Goal: Information Seeking & Learning: Check status

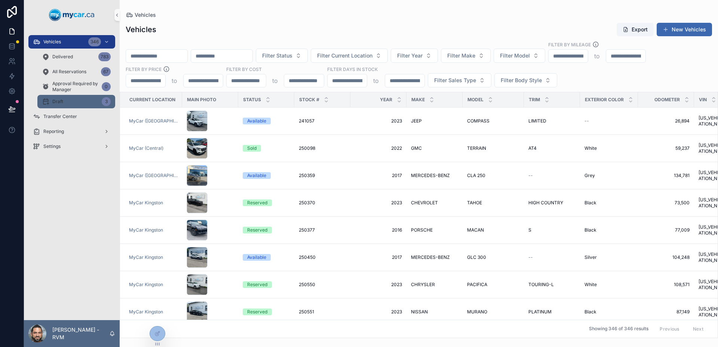
click at [69, 103] on div "Draft 3" at bounding box center [76, 102] width 69 height 12
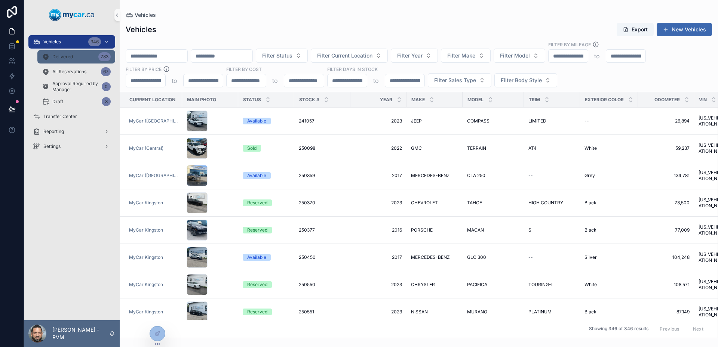
click at [84, 53] on div "Delivered 783" at bounding box center [76, 57] width 69 height 12
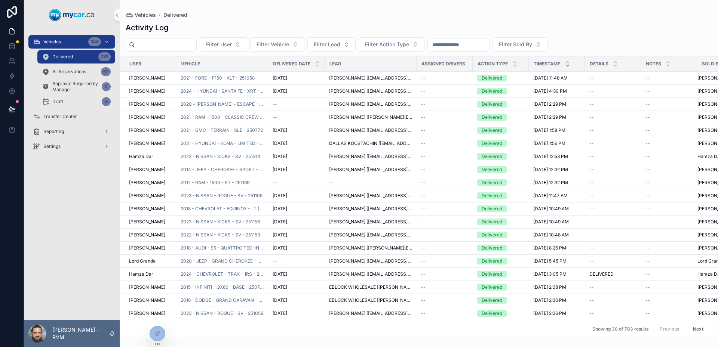
click at [568, 65] on icon "scrollable content" at bounding box center [567, 65] width 3 height 1
click at [552, 65] on span "Timestamp" at bounding box center [547, 64] width 27 height 6
click at [571, 64] on div "Timestamp" at bounding box center [556, 64] width 55 height 14
click at [569, 62] on icon "scrollable content" at bounding box center [567, 62] width 5 height 5
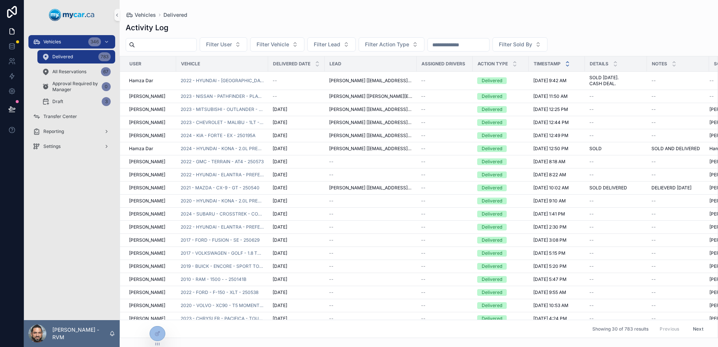
click at [568, 65] on icon "scrollable content" at bounding box center [567, 65] width 5 height 5
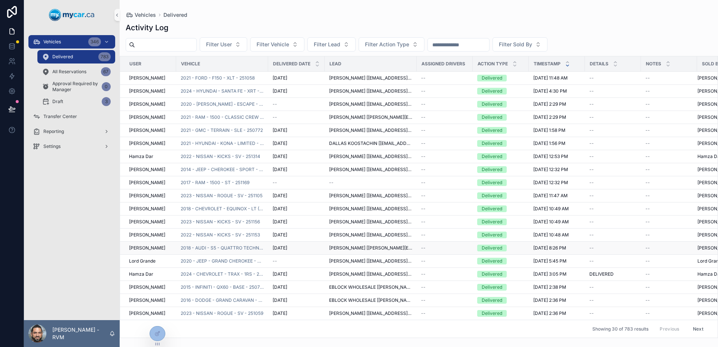
scroll to position [150, 0]
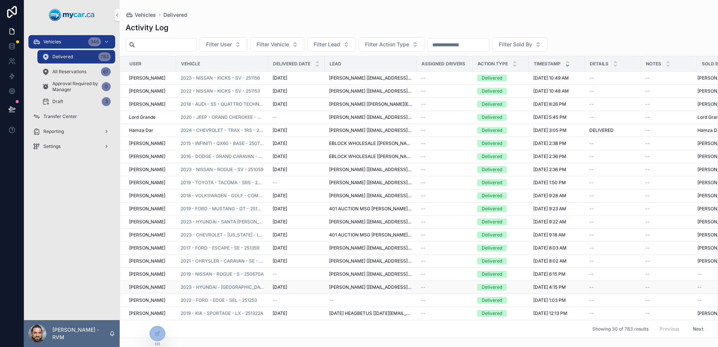
click at [318, 285] on td "[DATE] [DATE]" at bounding box center [296, 287] width 56 height 13
click at [244, 285] on span "2023 - HYUNDAI - [GEOGRAPHIC_DATA] - SEL - 250755" at bounding box center [222, 288] width 83 height 6
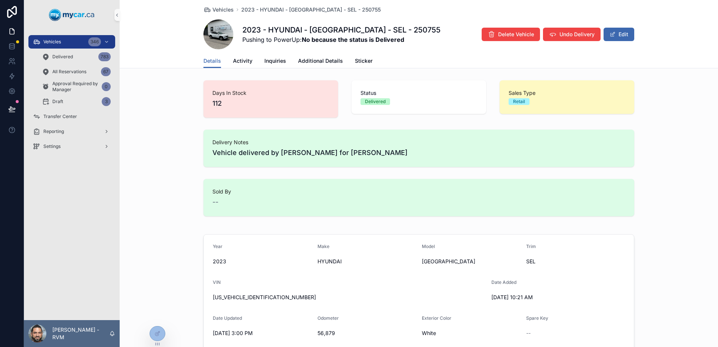
click at [188, 110] on div "Days In Stock 112 Status Delivered Sales Type Retail" at bounding box center [419, 98] width 598 height 43
click at [237, 65] on link "Activity" at bounding box center [242, 61] width 19 height 15
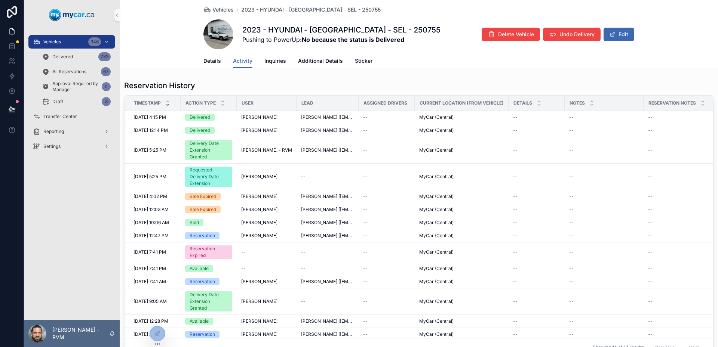
click at [225, 67] on div "Details Activity Inquiries Additional Details Sticker" at bounding box center [418, 61] width 431 height 14
click at [276, 54] on link "Inquiries" at bounding box center [275, 61] width 22 height 15
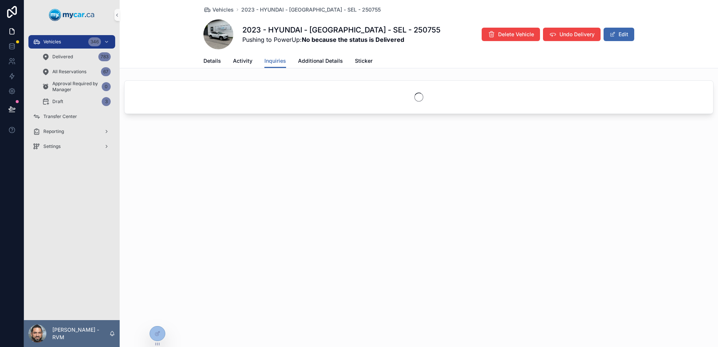
click at [300, 53] on div "Vehicles 2023 - HYUNDAI - [GEOGRAPHIC_DATA] - SEL - 250755 2023 - HYUNDAI - [GE…" at bounding box center [418, 27] width 431 height 54
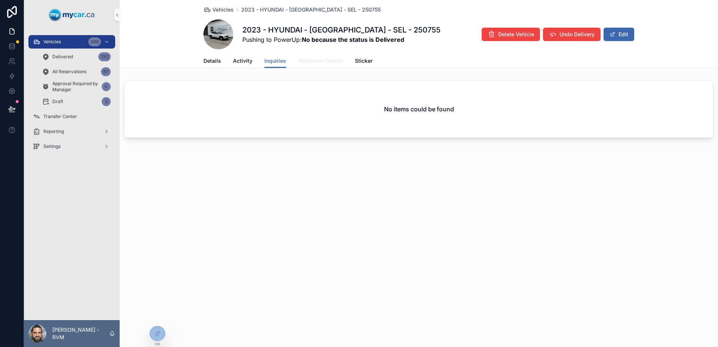
click at [309, 60] on span "Additional Details" at bounding box center [320, 60] width 45 height 7
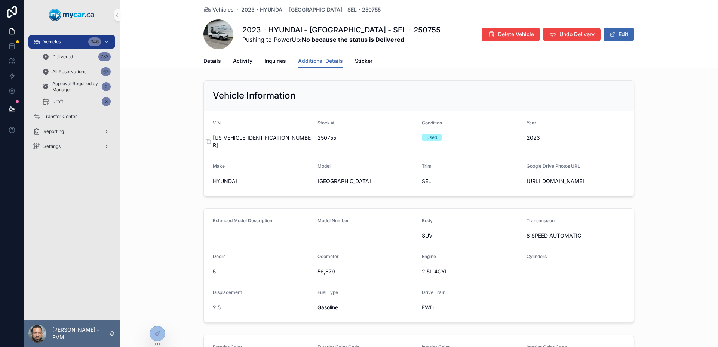
click at [244, 139] on span "[US_VEHICLE_IDENTIFICATION_NUMBER]" at bounding box center [262, 141] width 99 height 15
copy span "[US_VEHICLE_IDENTIFICATION_NUMBER]"
click at [326, 178] on span "[GEOGRAPHIC_DATA]" at bounding box center [366, 181] width 99 height 7
click at [222, 10] on span "Vehicles" at bounding box center [222, 9] width 21 height 7
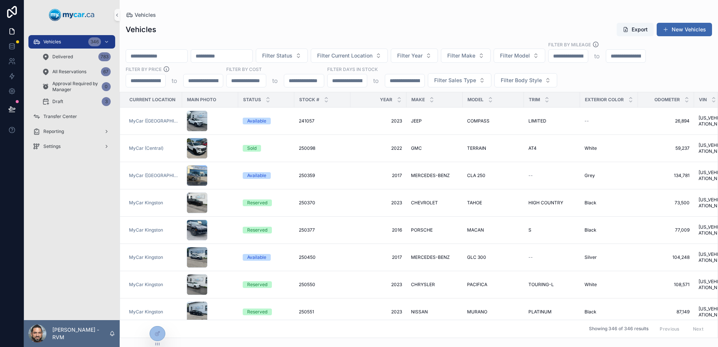
drag, startPoint x: 274, startPoint y: 42, endPoint x: 241, endPoint y: 52, distance: 34.8
click at [241, 52] on input "scrollable content" at bounding box center [221, 56] width 61 height 10
paste input "**********"
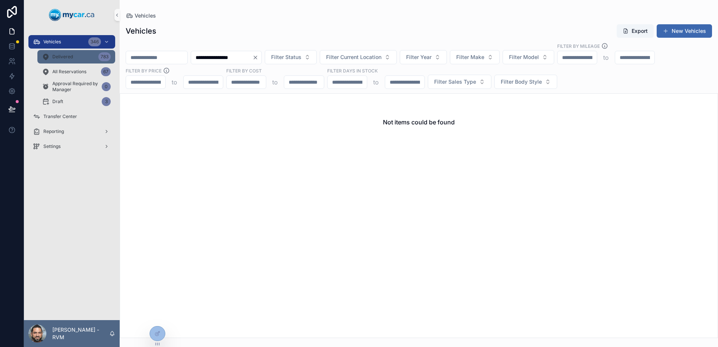
type input "**********"
click at [83, 62] on div "Delivered 783" at bounding box center [76, 57] width 69 height 12
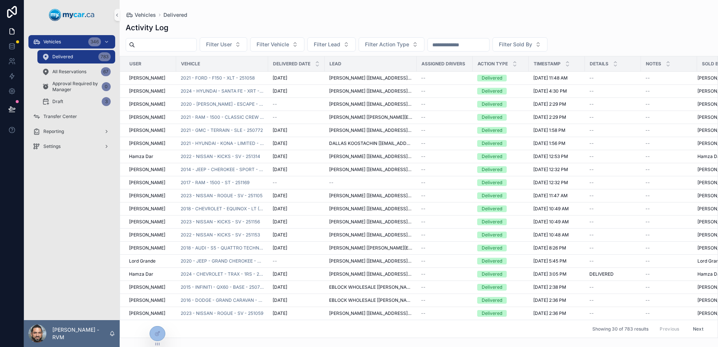
click at [184, 42] on input "scrollable content" at bounding box center [165, 45] width 61 height 10
paste input "**********"
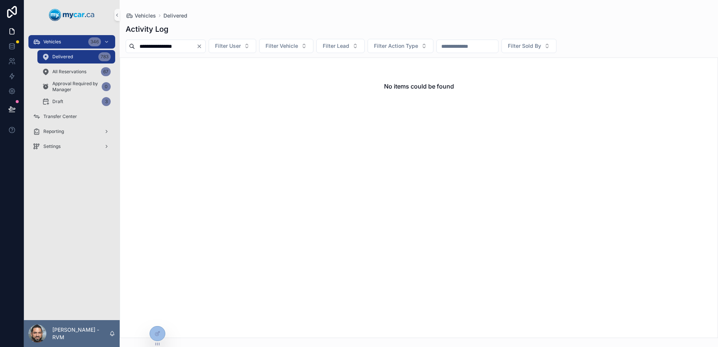
type input "**********"
click at [328, 22] on div "**********" at bounding box center [419, 178] width 598 height 319
click at [198, 52] on div "**********" at bounding box center [166, 46] width 80 height 13
click at [202, 49] on icon "Clear" at bounding box center [199, 46] width 6 height 6
click at [235, 35] on div "Activity Log Filter User Filter Vehicle Filter Lead Filter Action Type Filter S…" at bounding box center [419, 178] width 598 height 319
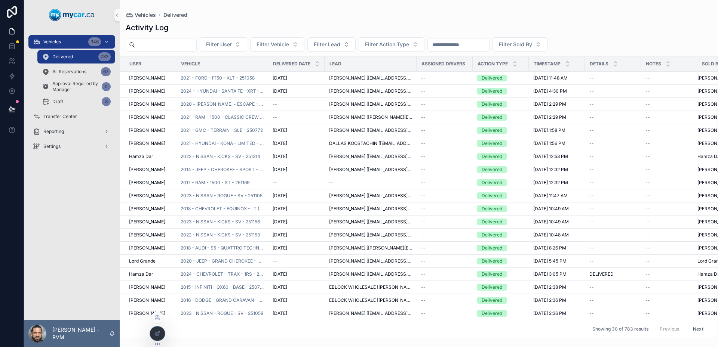
click at [161, 333] on div at bounding box center [157, 334] width 15 height 14
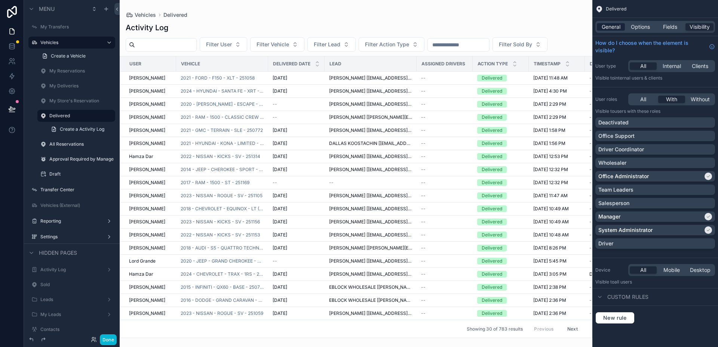
click at [605, 28] on span "General" at bounding box center [611, 26] width 19 height 7
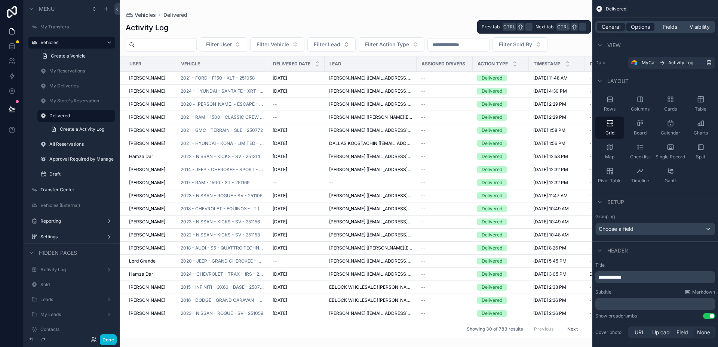
click at [654, 28] on div "Options" at bounding box center [640, 26] width 28 height 7
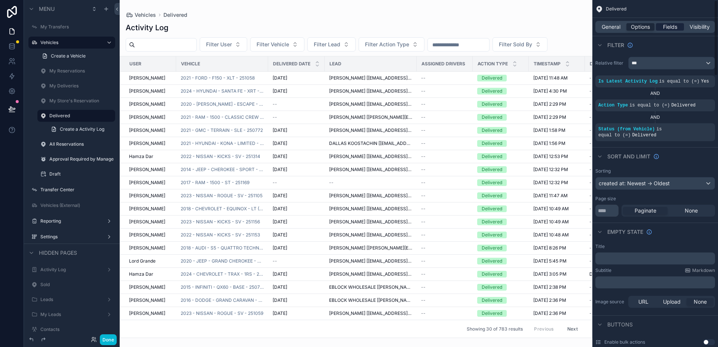
type input "*"
click at [670, 29] on span "Fields" at bounding box center [670, 26] width 14 height 7
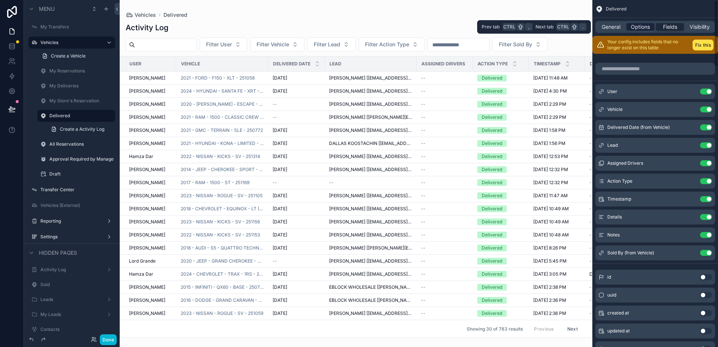
click at [644, 26] on span "Options" at bounding box center [640, 26] width 19 height 7
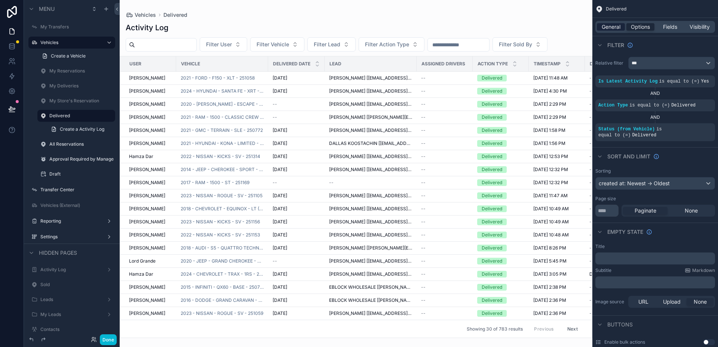
click at [607, 25] on span "General" at bounding box center [611, 26] width 19 height 7
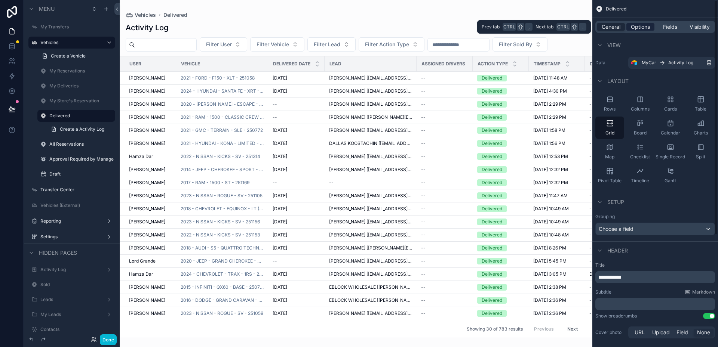
click at [636, 25] on span "Options" at bounding box center [640, 26] width 19 height 7
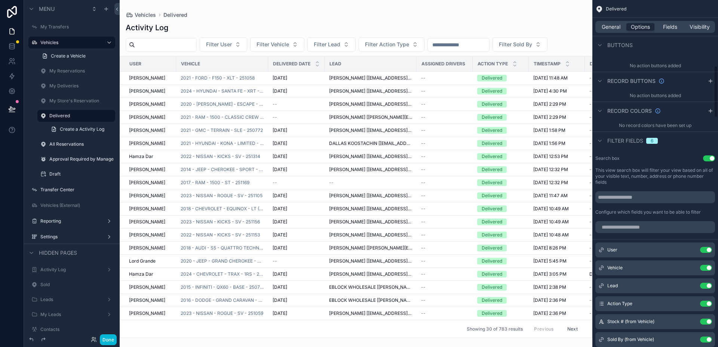
scroll to position [449, 0]
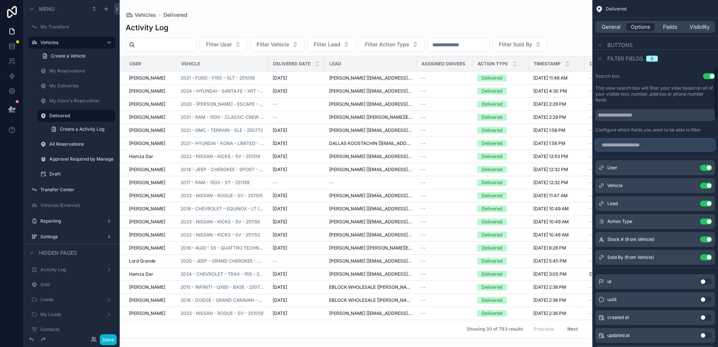
click at [658, 144] on input "scrollable content" at bounding box center [655, 145] width 120 height 12
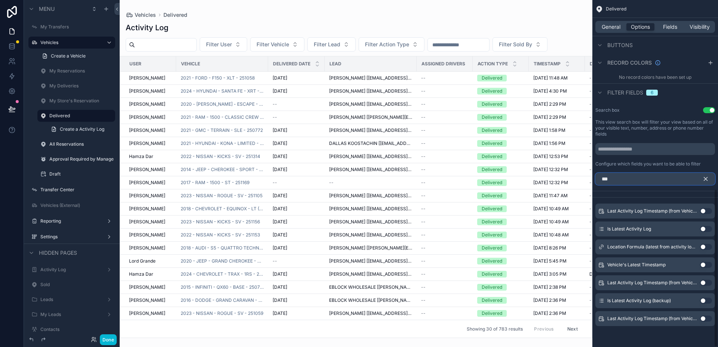
scroll to position [292, 0]
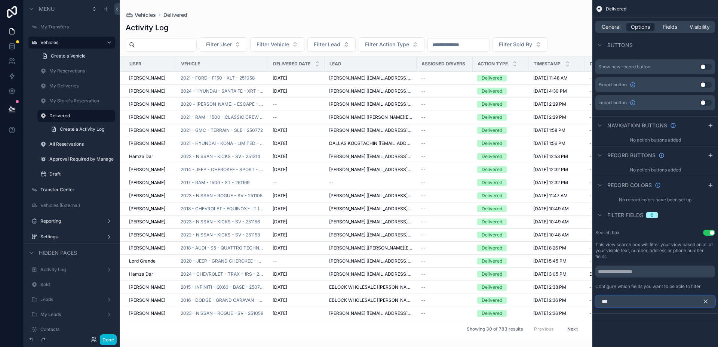
click at [701, 302] on input "***" at bounding box center [655, 302] width 120 height 12
type input "***"
click at [706, 302] on icon "scrollable content" at bounding box center [705, 301] width 3 height 3
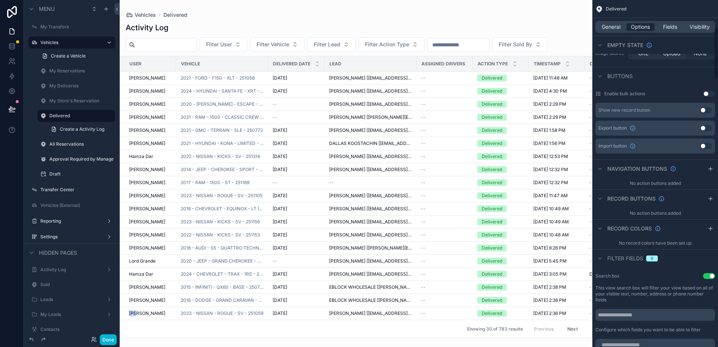
scroll to position [403, 0]
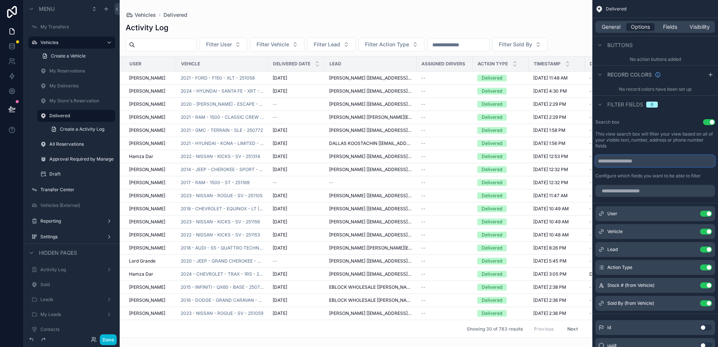
click at [646, 163] on input "scrollable content" at bounding box center [655, 161] width 120 height 12
click at [655, 188] on input "scrollable content" at bounding box center [655, 191] width 120 height 12
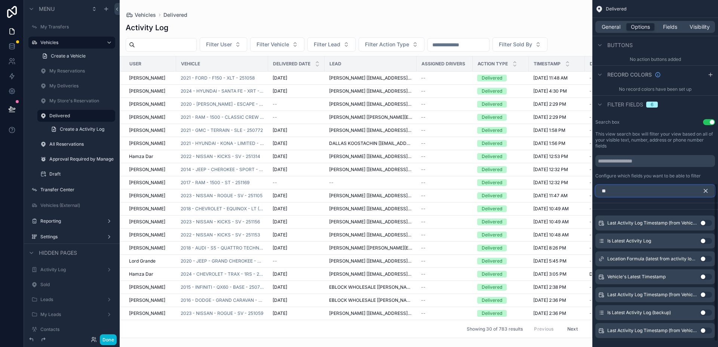
type input "*"
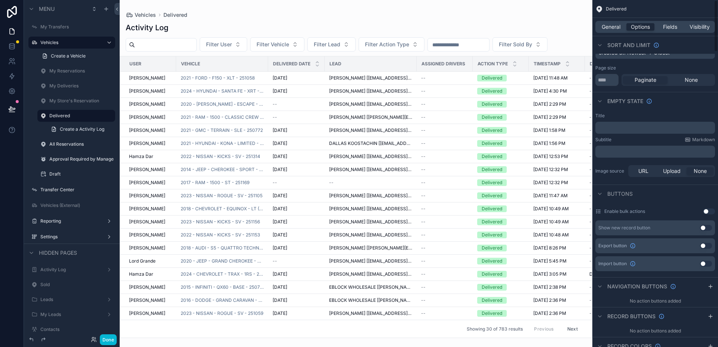
scroll to position [0, 0]
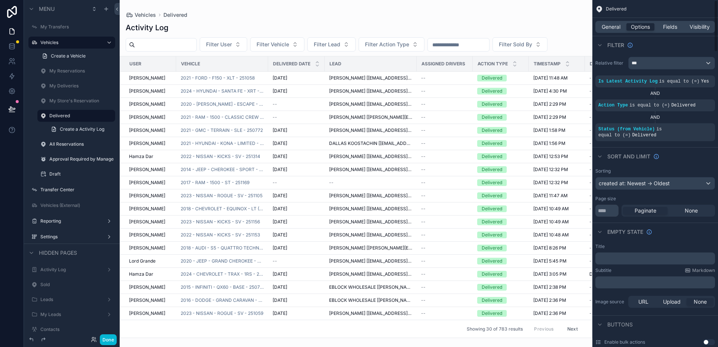
click at [486, 19] on div "scrollable content" at bounding box center [356, 173] width 473 height 347
click at [108, 341] on button "Done" at bounding box center [108, 340] width 17 height 11
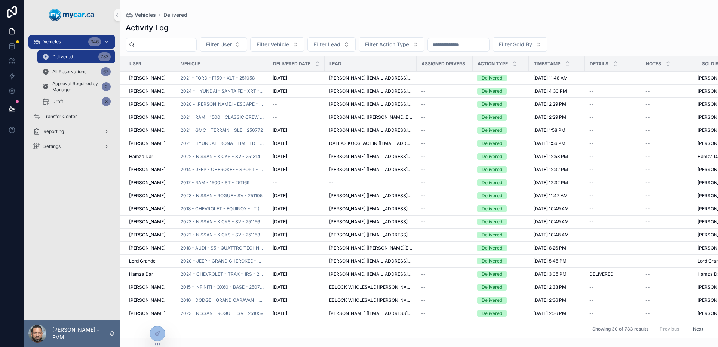
click at [474, 38] on div "Filter User Filter Vehicle Filter Lead Filter Action Type Filter Sold By" at bounding box center [419, 44] width 598 height 14
click at [488, 39] on div "scrollable content" at bounding box center [458, 44] width 62 height 13
click at [489, 40] on input "scrollable content" at bounding box center [458, 45] width 61 height 10
paste input "*****"
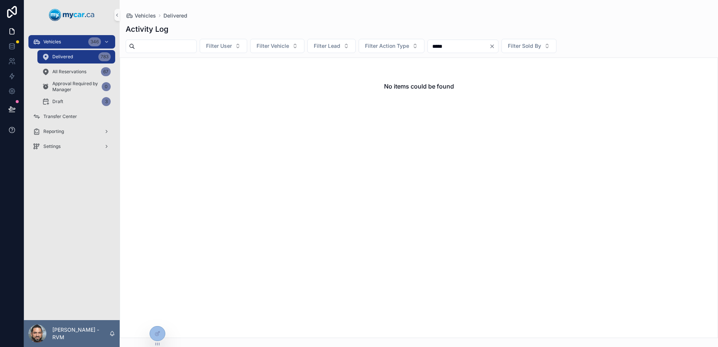
type input "*****"
